Goal: Task Accomplishment & Management: Use online tool/utility

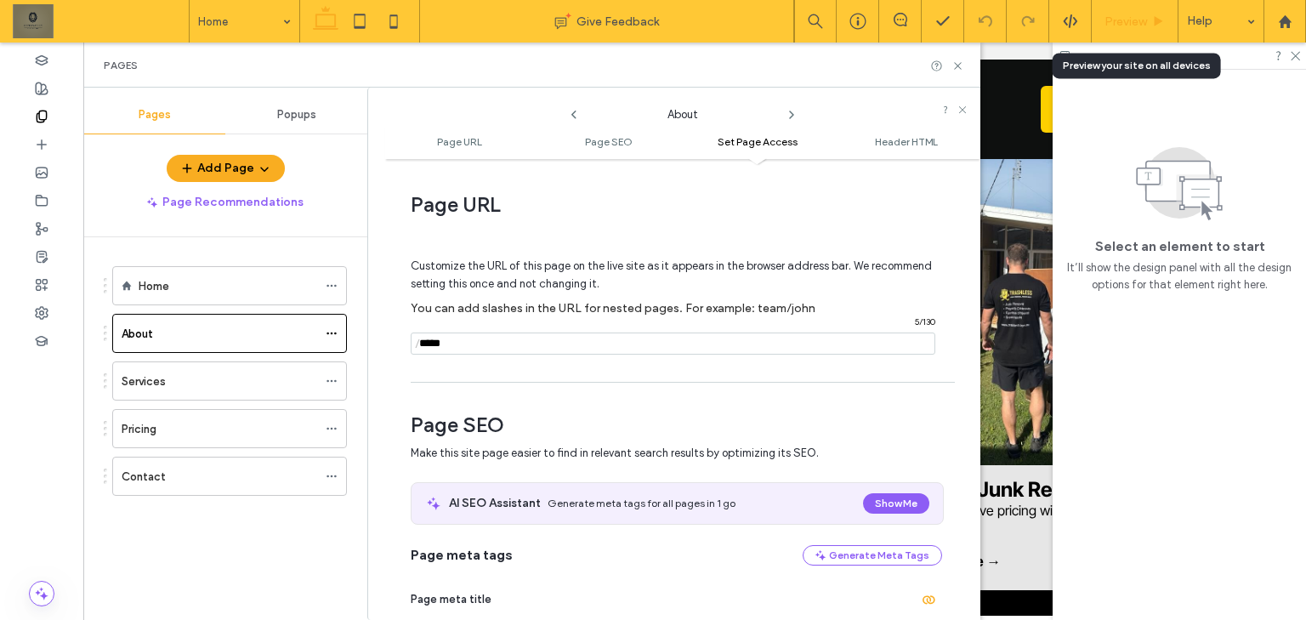
scroll to position [1511, 0]
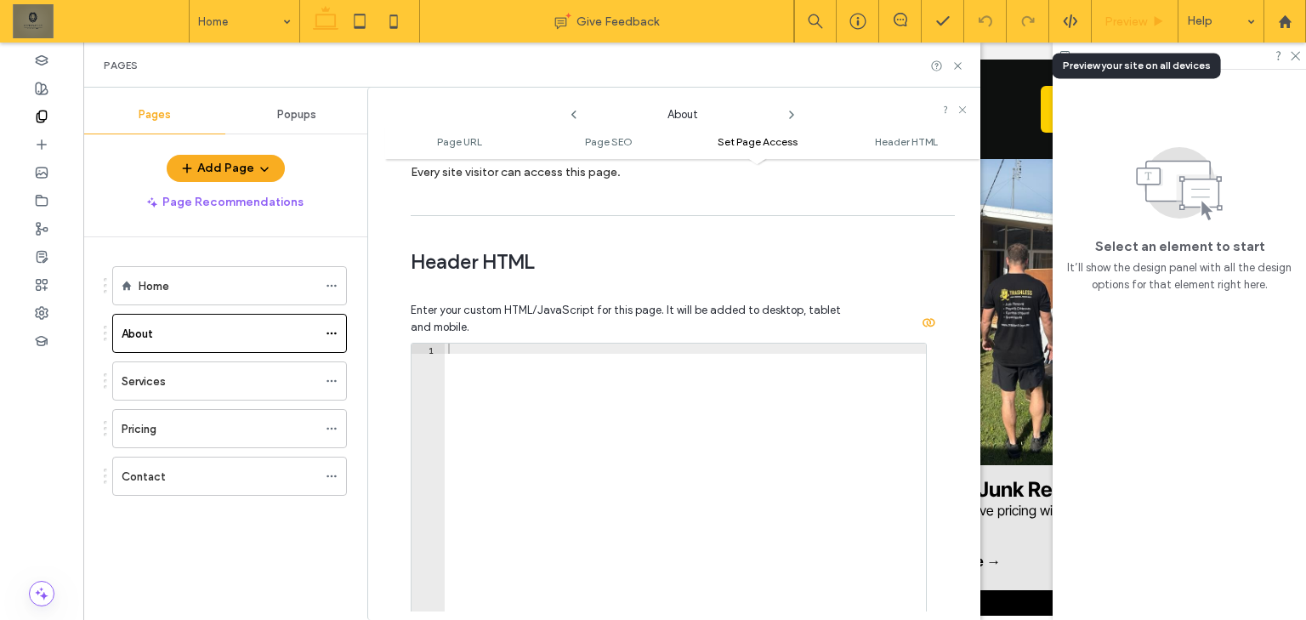
click at [1126, 29] on div "Preview" at bounding box center [1135, 21] width 87 height 43
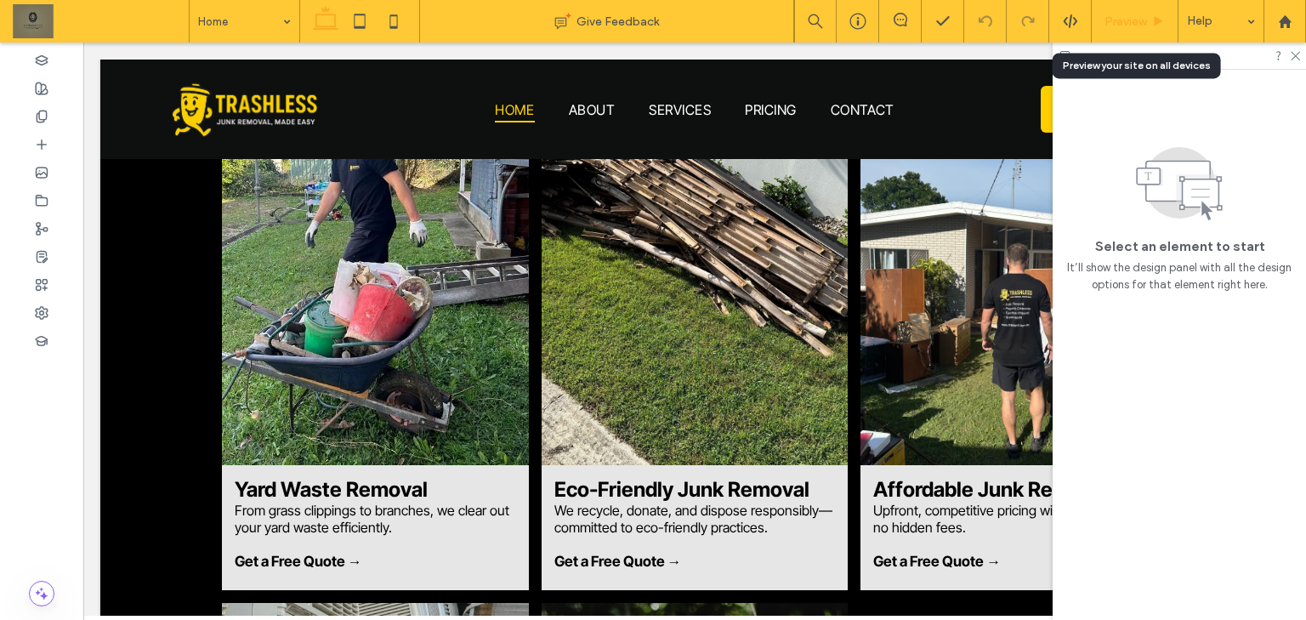
click at [1130, 10] on div "Preview" at bounding box center [1135, 21] width 87 height 43
click at [1128, 19] on span "Preview" at bounding box center [1126, 21] width 43 height 14
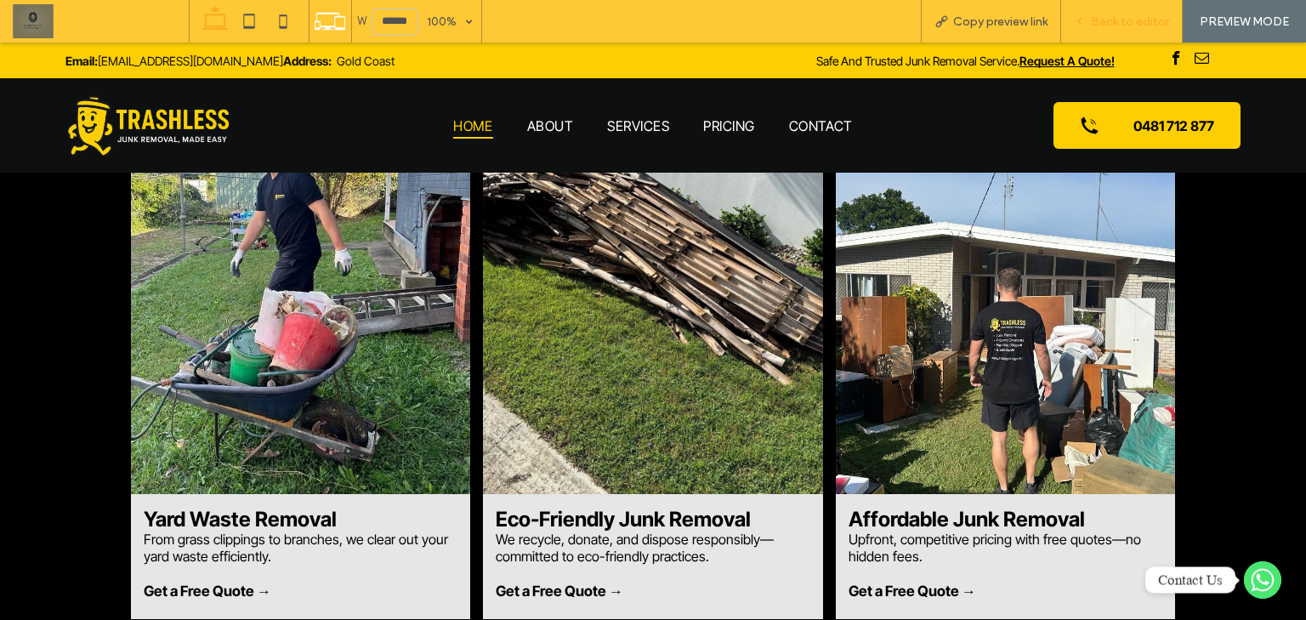
scroll to position [1302, 0]
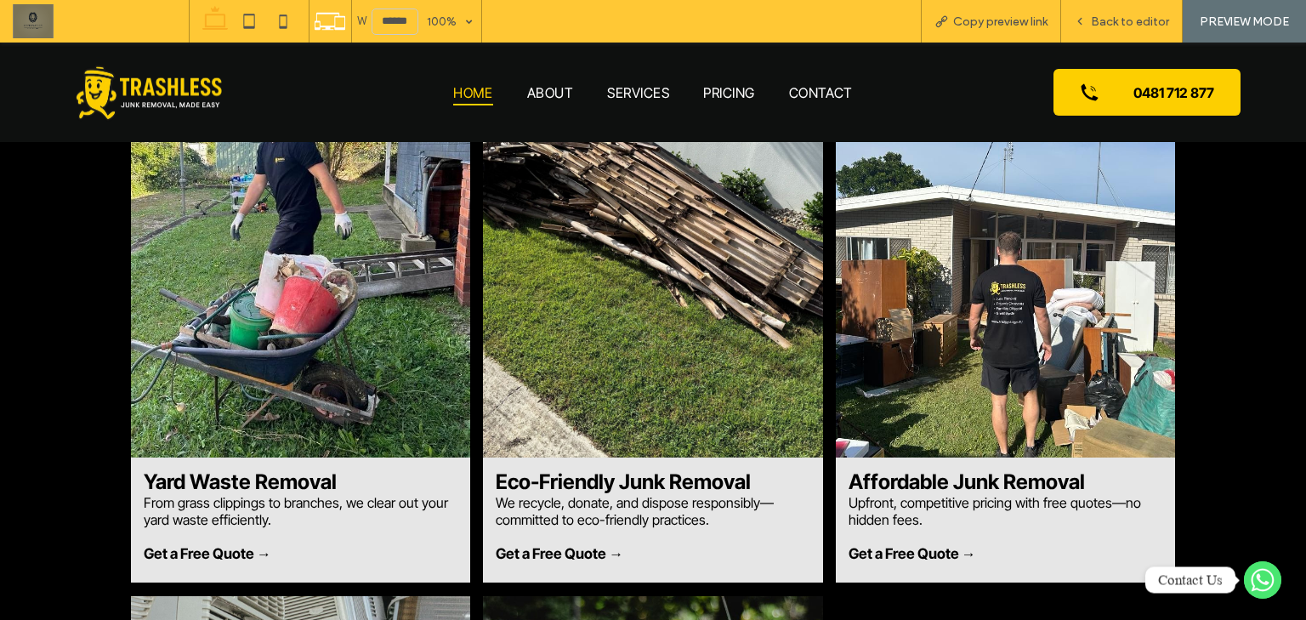
click at [164, 83] on img at bounding box center [149, 92] width 150 height 60
click at [1006, 15] on span "Copy preview link" at bounding box center [1000, 21] width 94 height 14
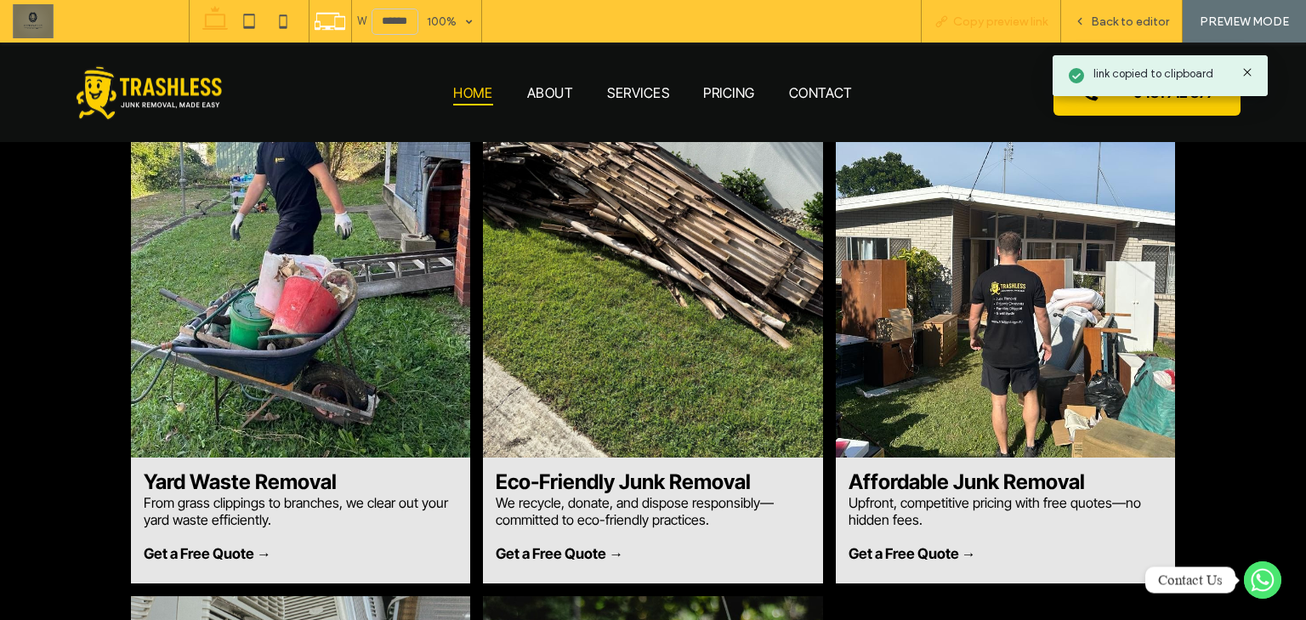
click at [1006, 15] on span "Copy preview link" at bounding box center [1000, 21] width 94 height 14
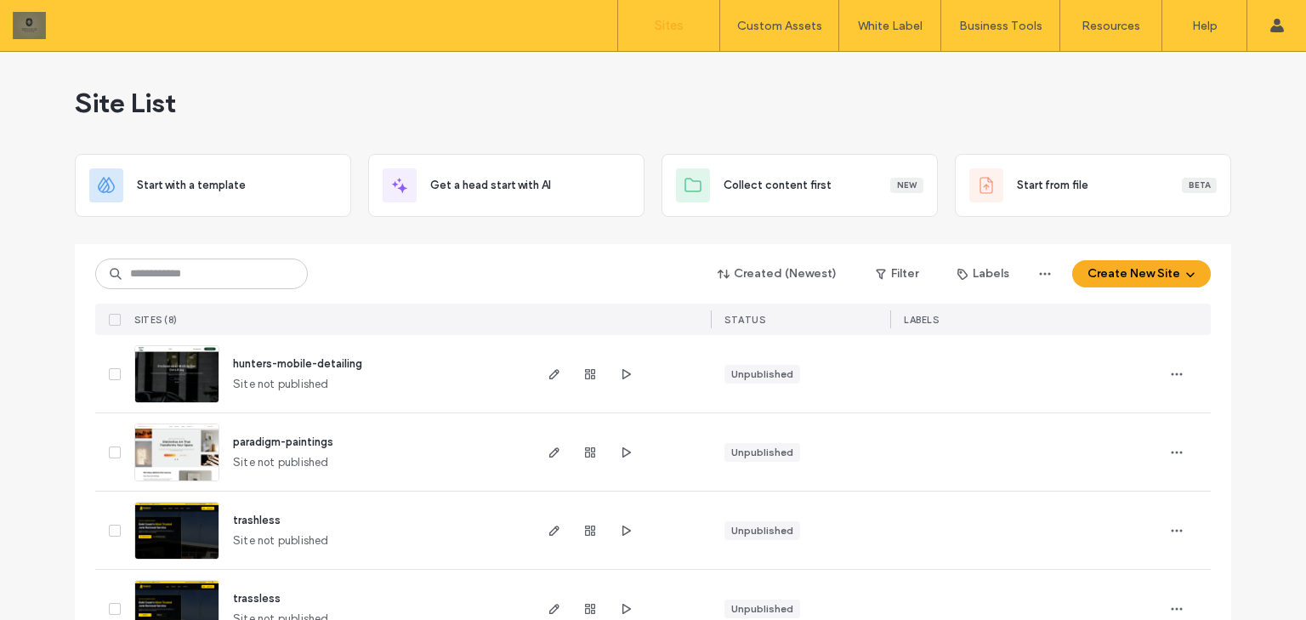
scroll to position [136, 0]
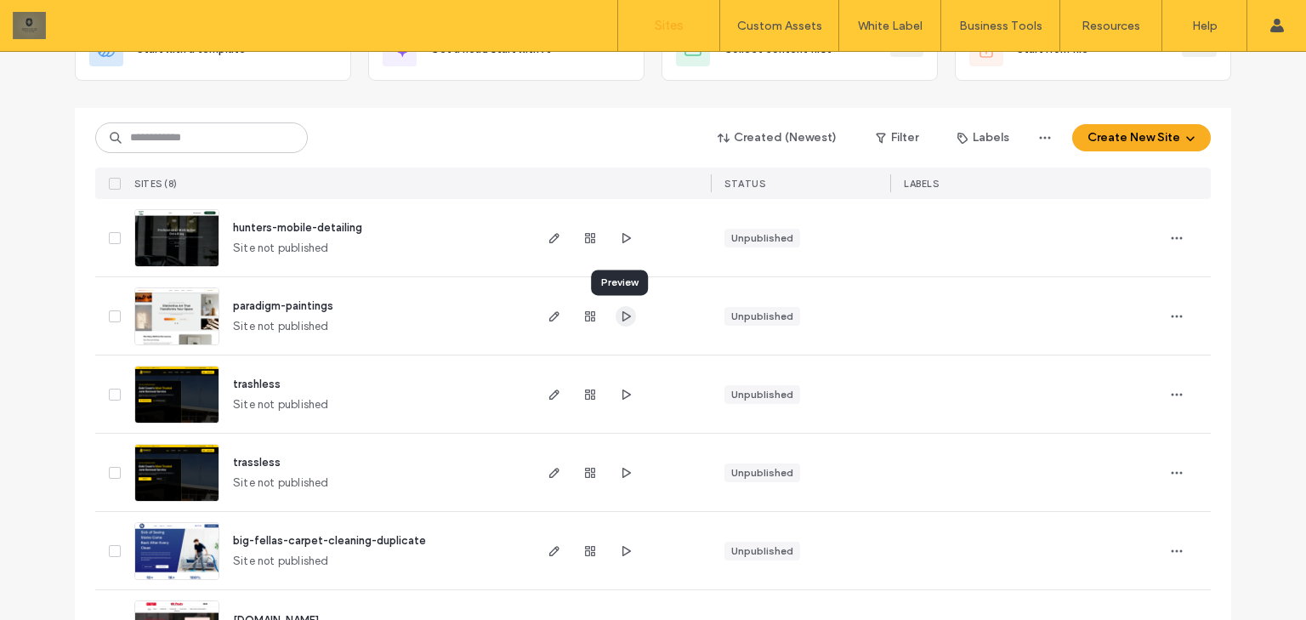
click at [616, 317] on span "button" at bounding box center [626, 316] width 20 height 20
